Goal: Task Accomplishment & Management: Manage account settings

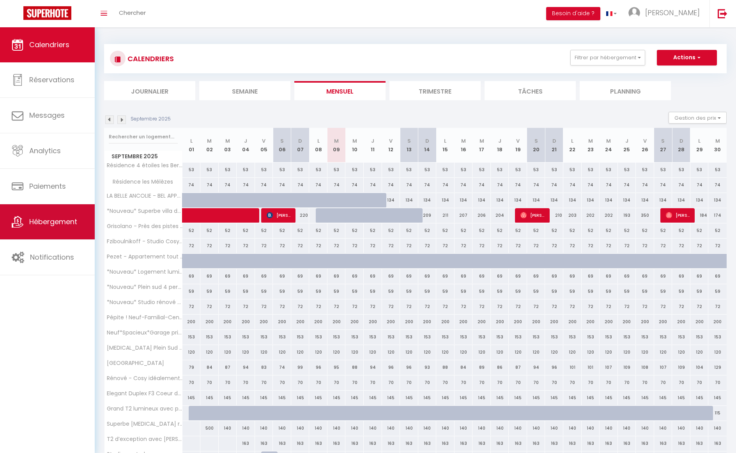
click at [60, 222] on span "Hébergement" at bounding box center [53, 222] width 48 height 10
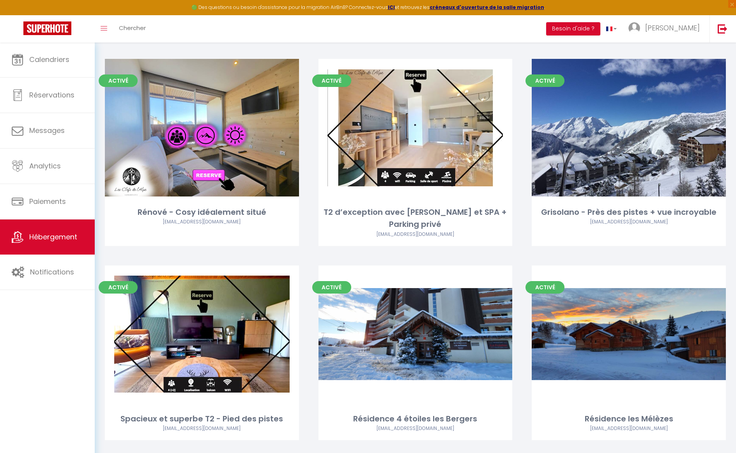
scroll to position [1070, 0]
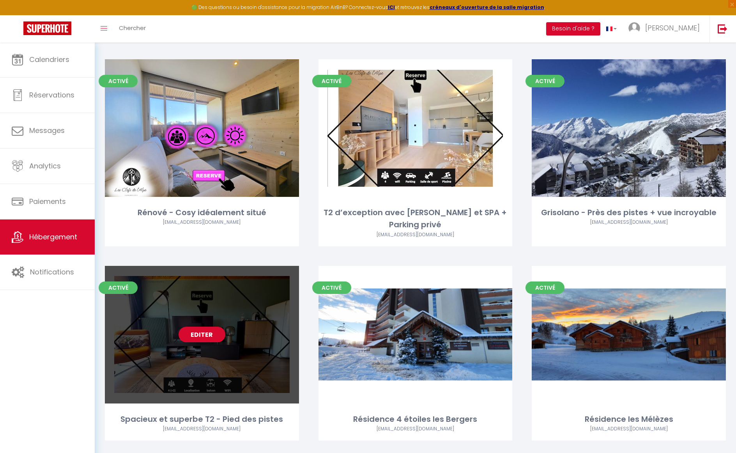
click at [209, 327] on link "Editer" at bounding box center [202, 335] width 47 height 16
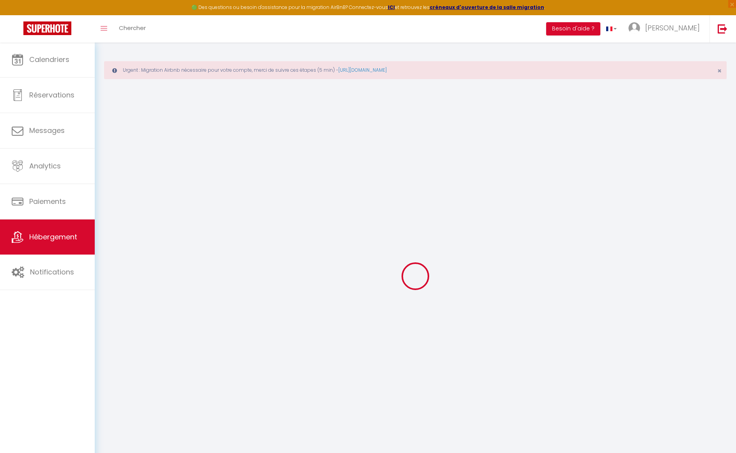
select select "+ 20 %"
select select
checkbox input "false"
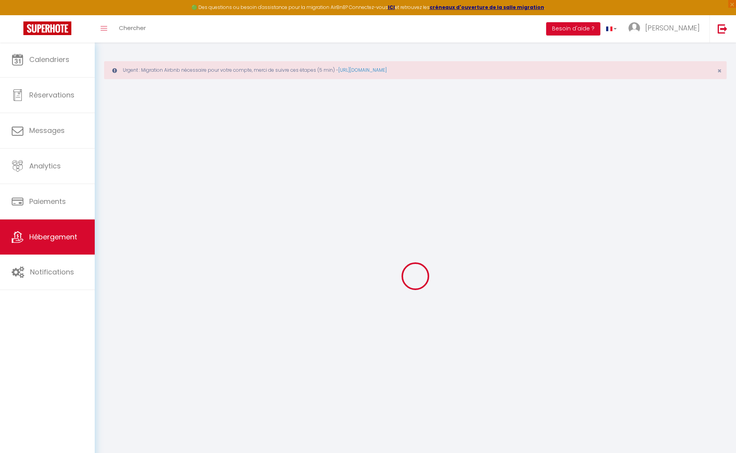
checkbox input "false"
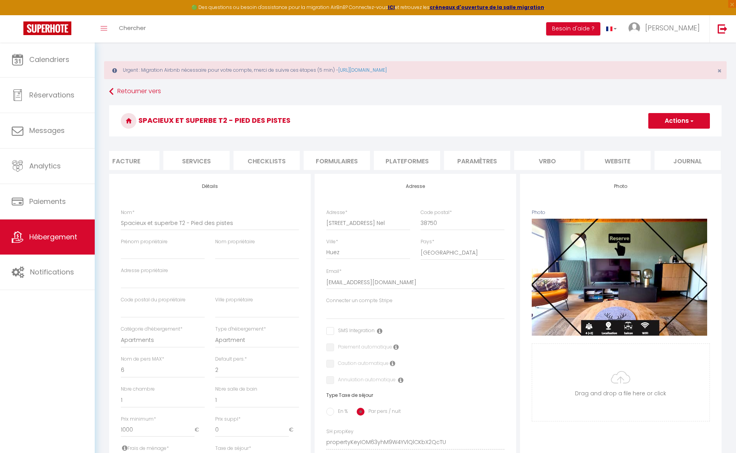
scroll to position [0, 156]
click at [414, 160] on li "Plateformes" at bounding box center [408, 160] width 66 height 19
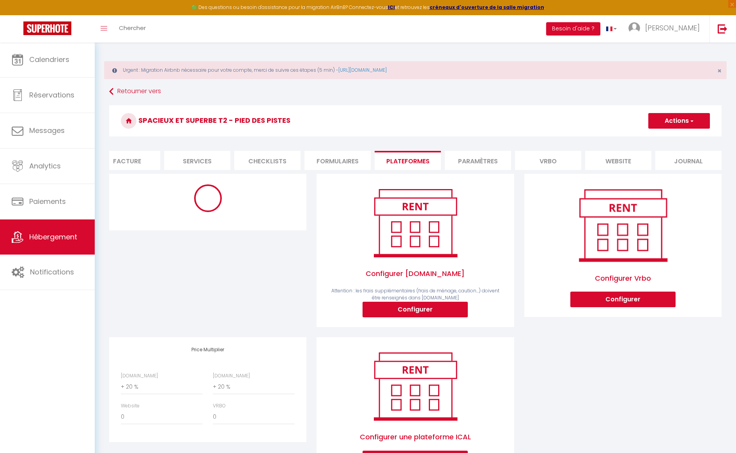
select select "365"
select select
select select "EUR"
select select
select select "6816-1505757019209522549"
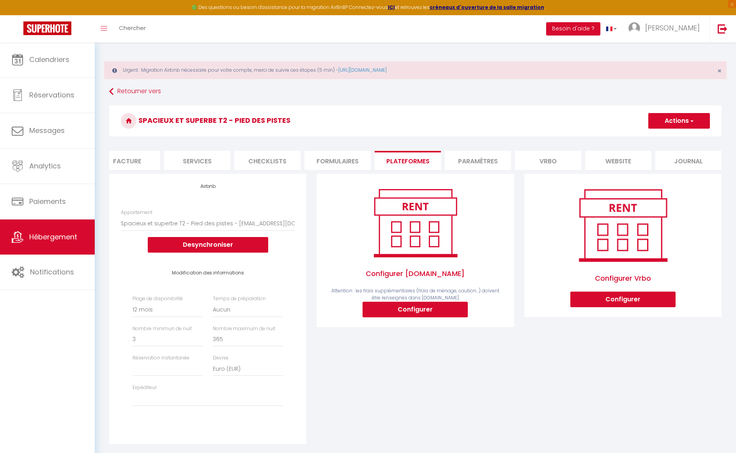
click at [419, 310] on button "Configurer" at bounding box center [415, 310] width 105 height 16
select select
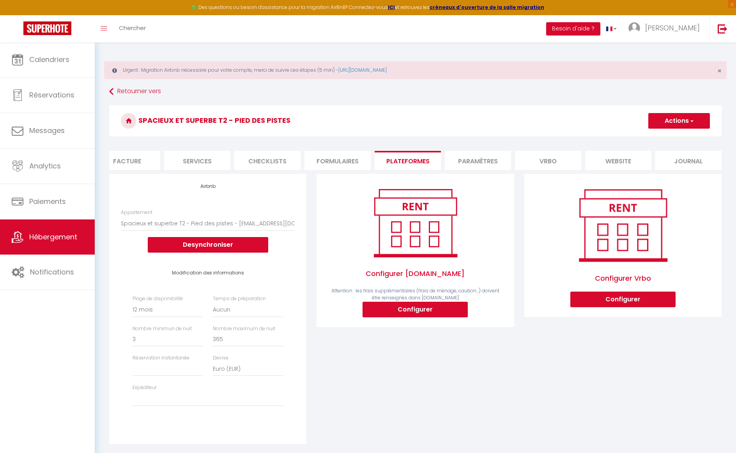
type input "[EMAIL_ADDRESS][DOMAIN_NAME]"
select select
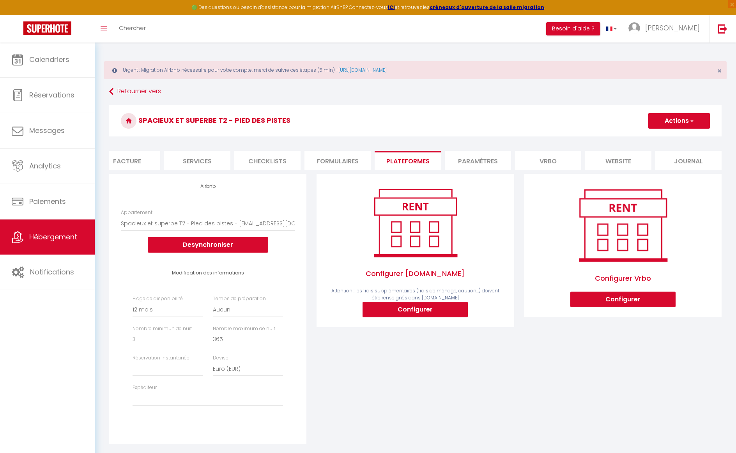
select select
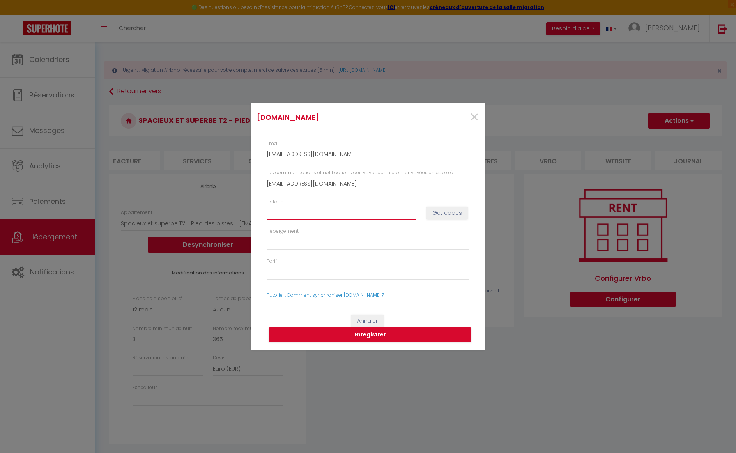
click at [353, 209] on input "Hotel id" at bounding box center [341, 213] width 149 height 14
type input "1"
select select
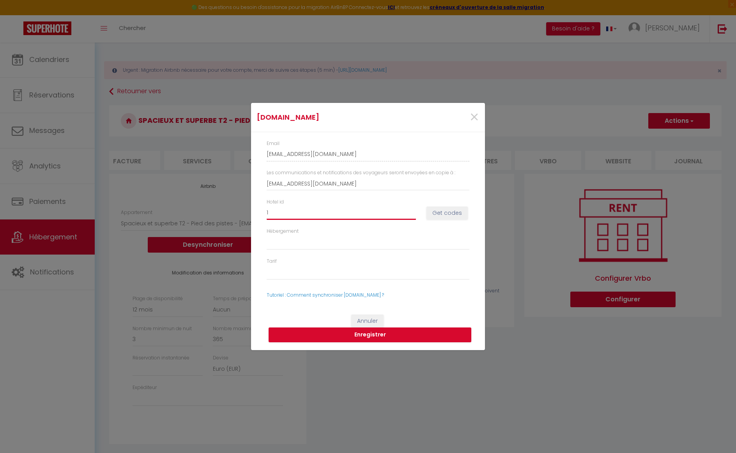
select select
type input "14"
select select
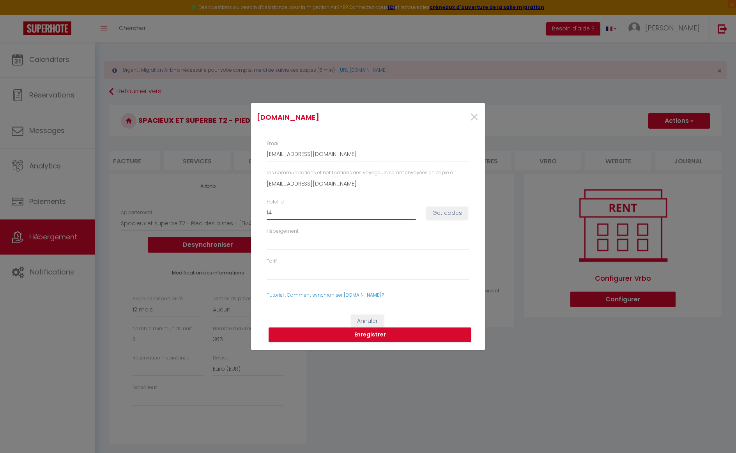
select select
type input "149"
select select
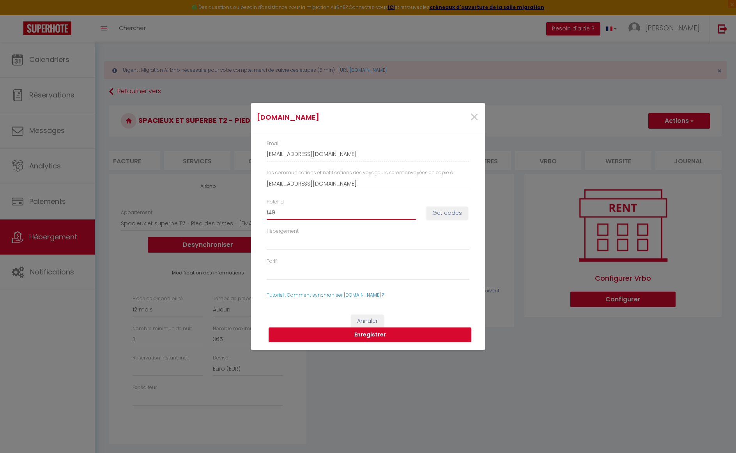
select select
type input "1491"
select select
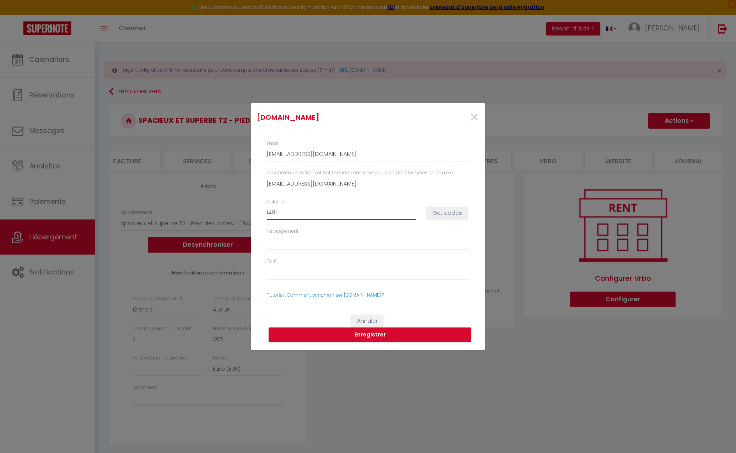
select select
type input "14913"
select select
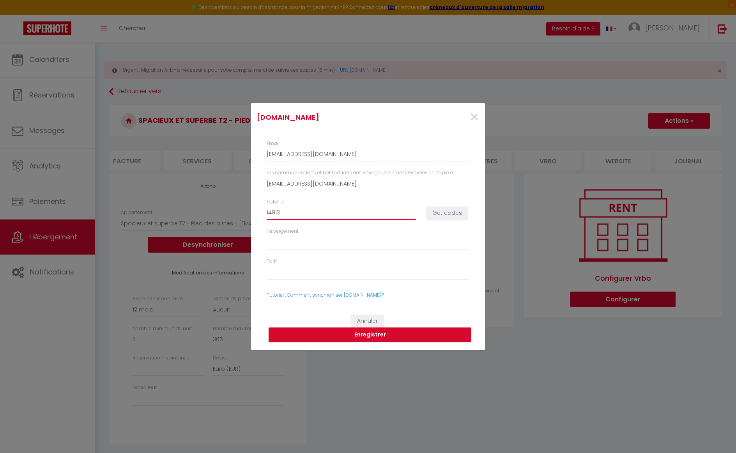
select select
type input "149138"
select select
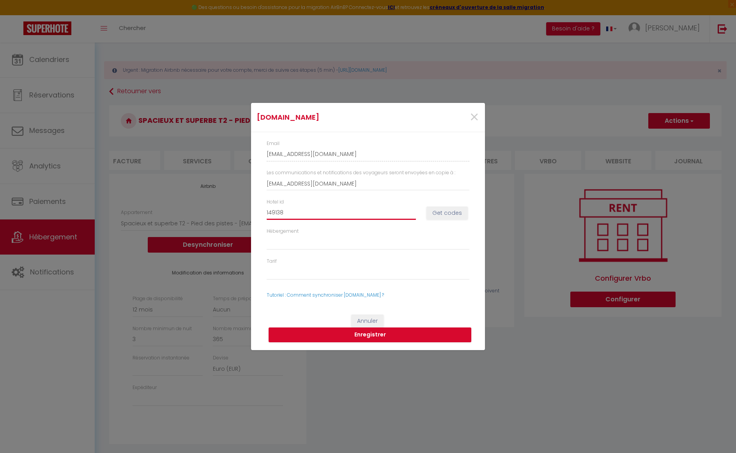
select select
type input "1491380"
select select
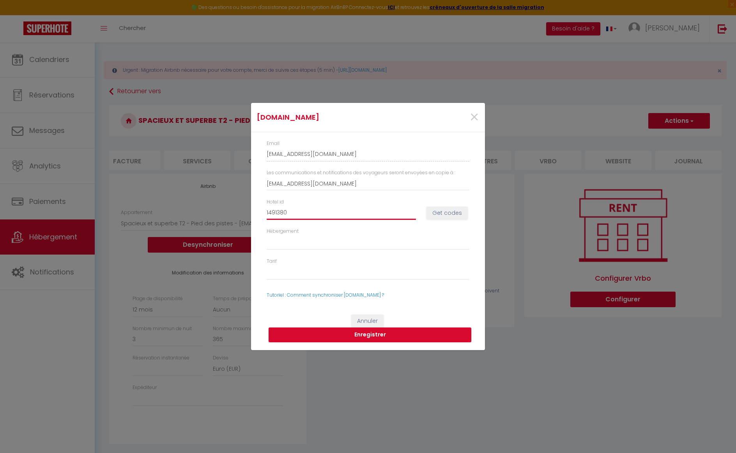
select select
type input "14913805"
select select
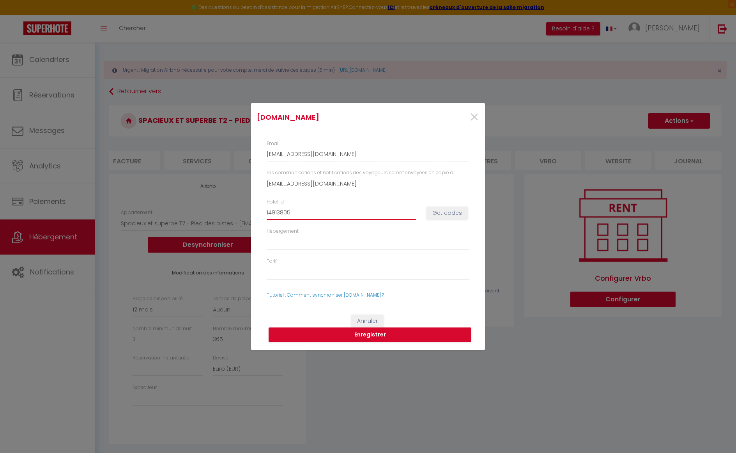
select select
type input "14913805"
click at [446, 211] on button "Get codes" at bounding box center [447, 213] width 41 height 13
select select
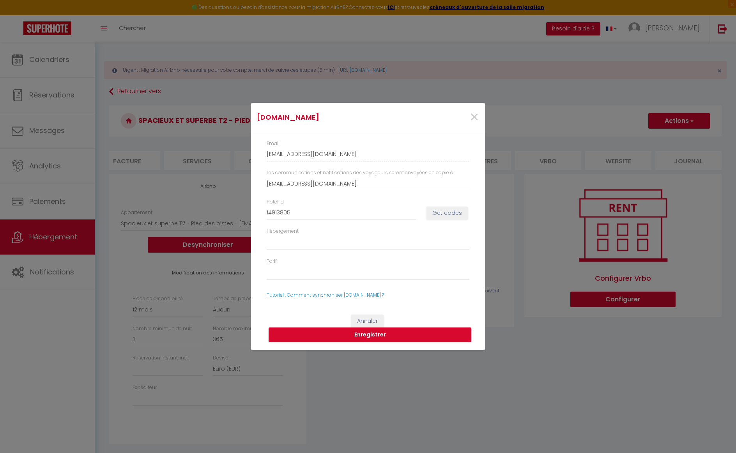
select select
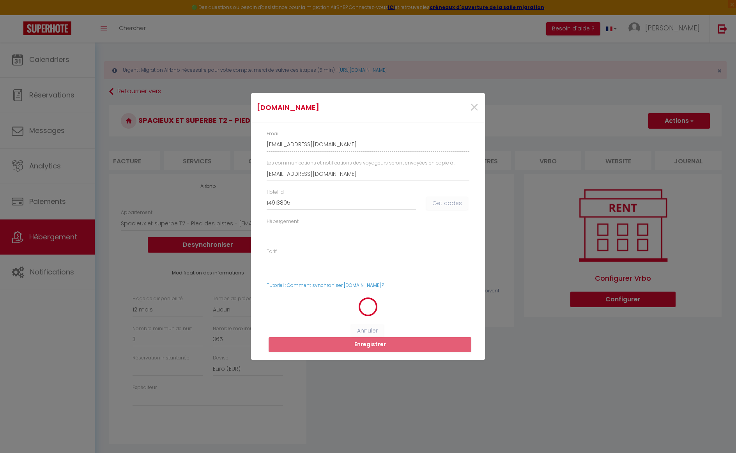
select select
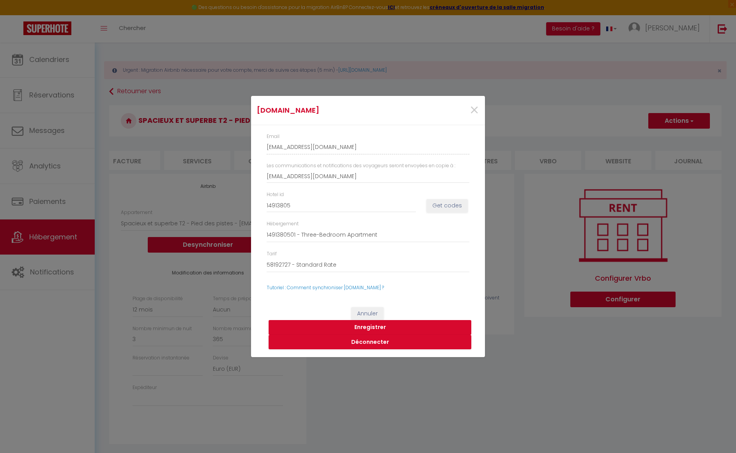
click at [380, 326] on button "Enregistrer" at bounding box center [370, 327] width 203 height 15
select select
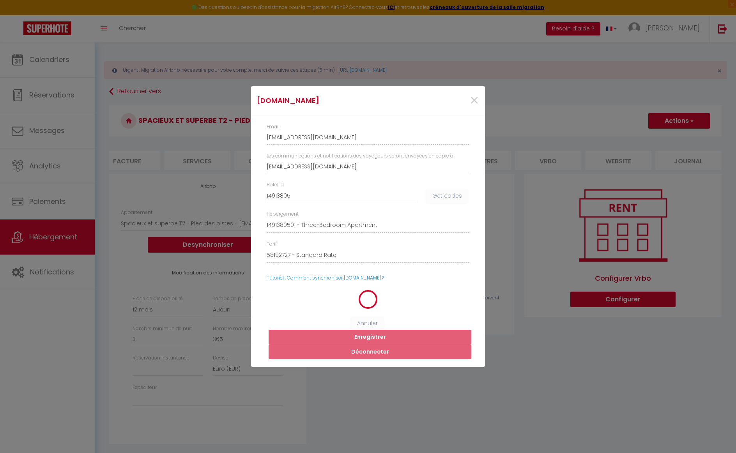
select select
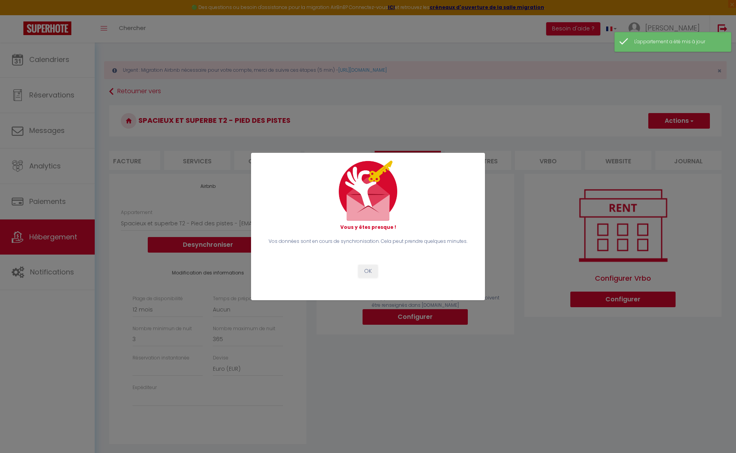
click at [368, 271] on button "OK" at bounding box center [367, 271] width 19 height 13
